Goal: Information Seeking & Learning: Stay updated

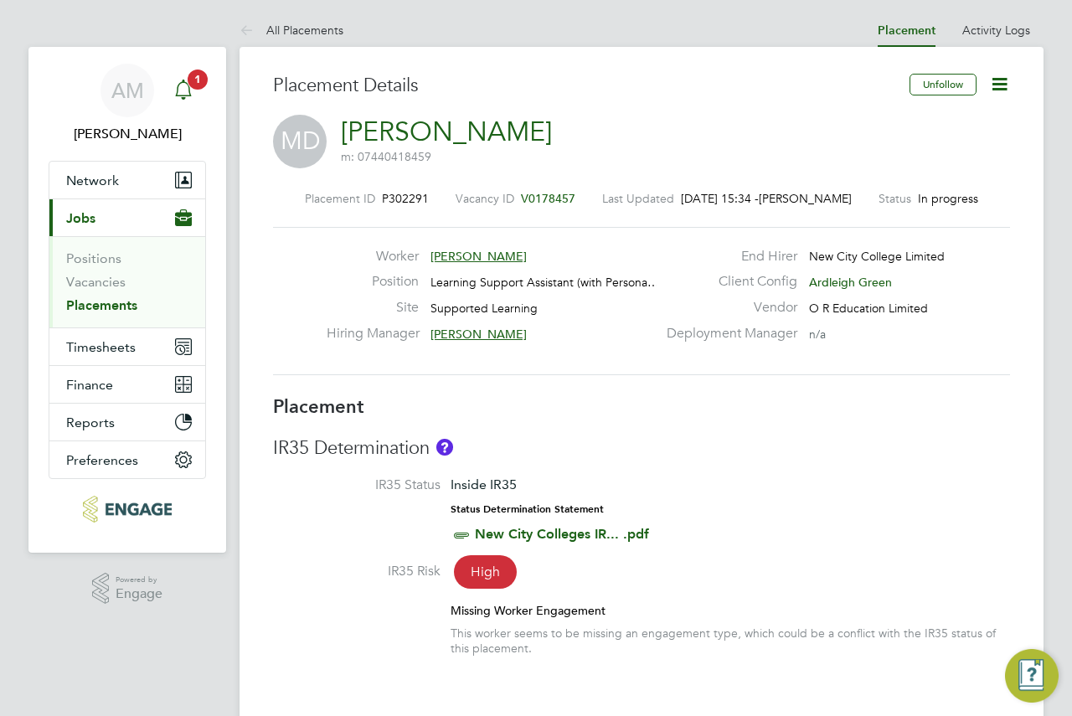
drag, startPoint x: 198, startPoint y: 87, endPoint x: 197, endPoint y: 75, distance: 12.7
click at [198, 87] on span "1" at bounding box center [198, 80] width 20 height 20
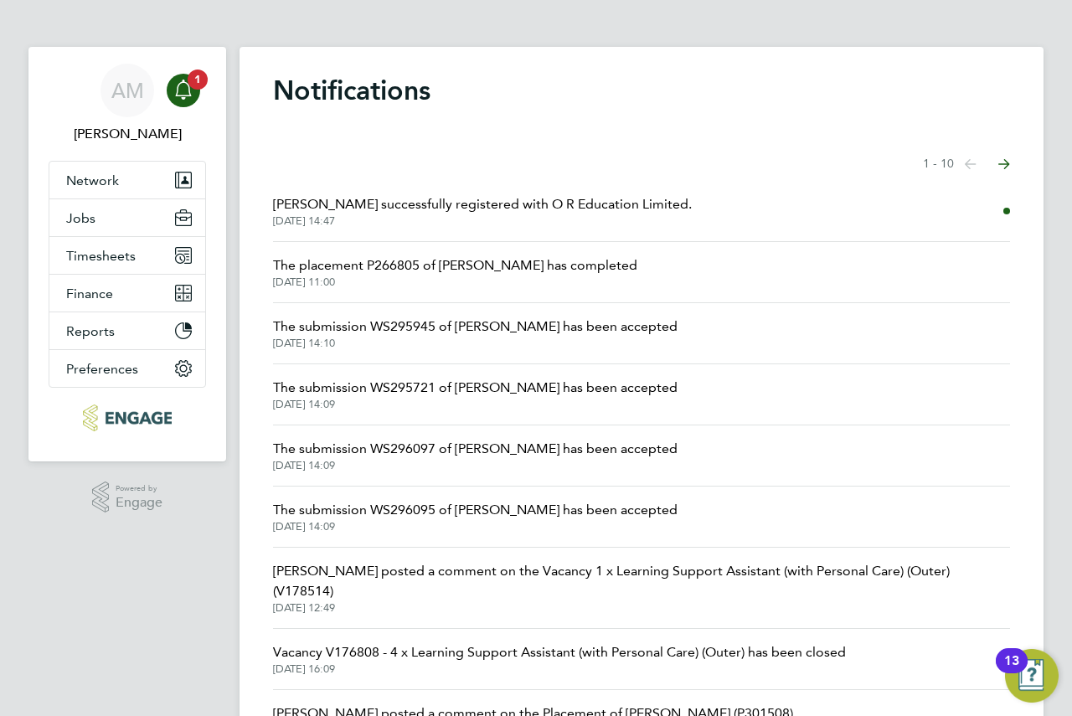
click at [540, 214] on span "[PERSON_NAME] successfully registered with O R Education Limited." at bounding box center [482, 204] width 419 height 20
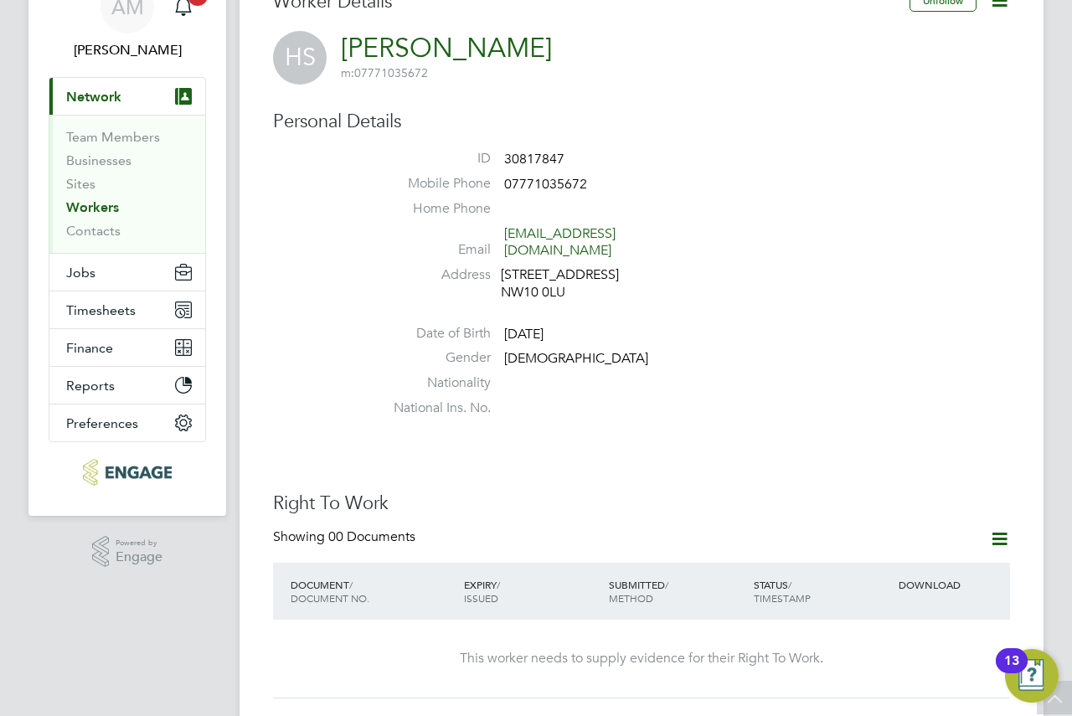
scroll to position [29, 0]
